Goal: Information Seeking & Learning: Stay updated

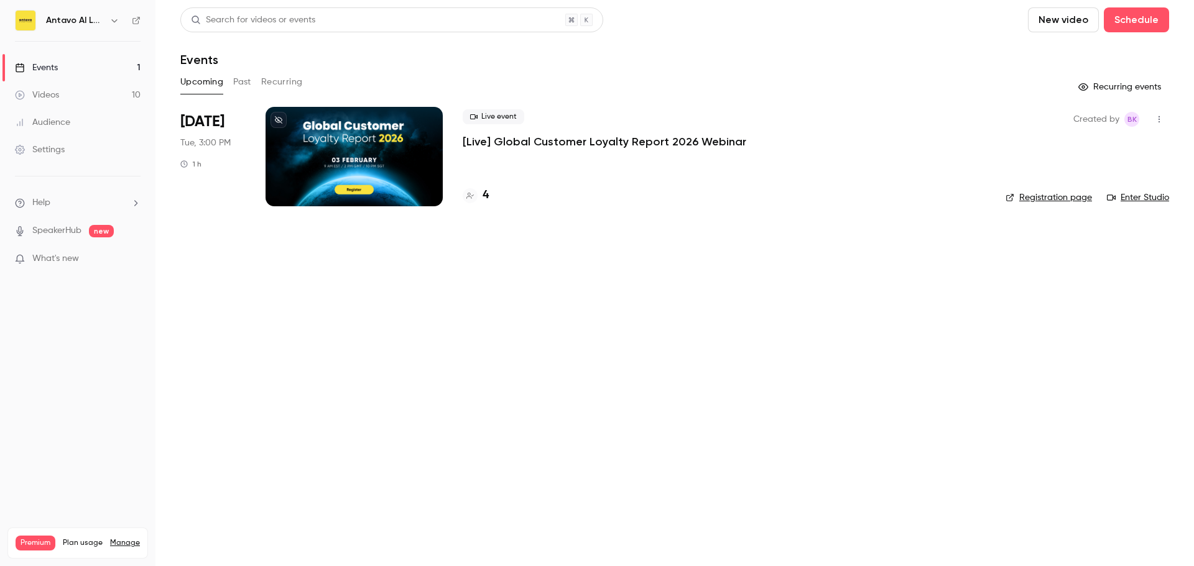
click at [486, 195] on h4 "4" at bounding box center [485, 195] width 6 height 17
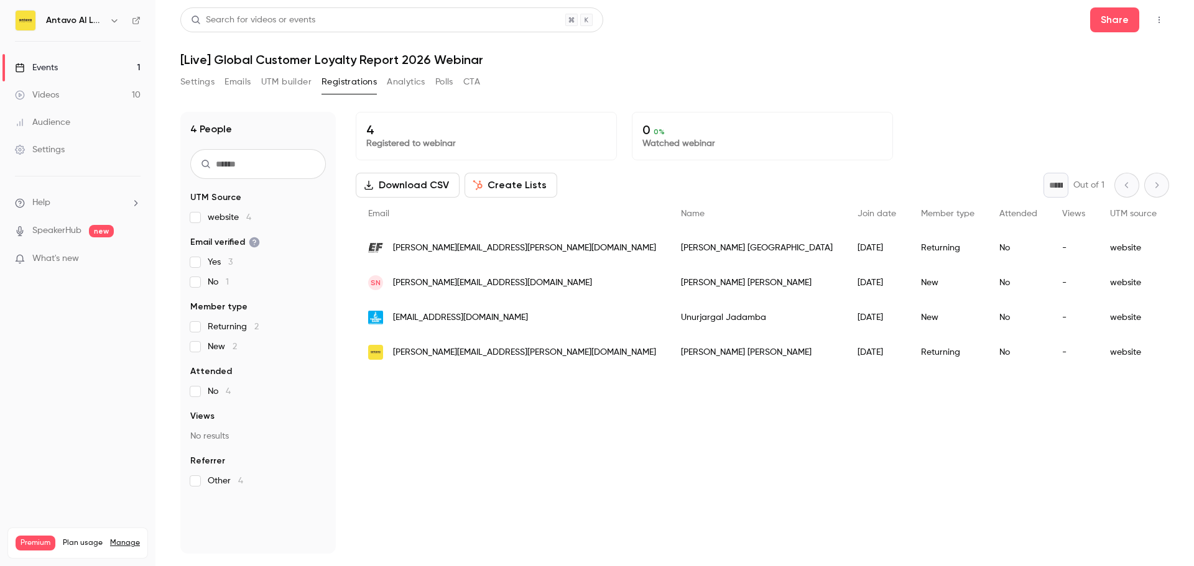
click at [62, 69] on link "Events 1" at bounding box center [77, 67] width 155 height 27
